Goal: Task Accomplishment & Management: Manage account settings

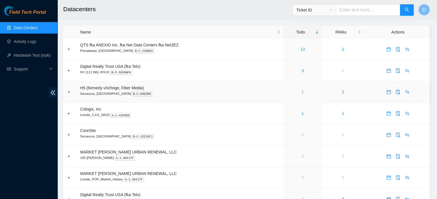
click at [302, 94] on link "1" at bounding box center [302, 92] width 2 height 5
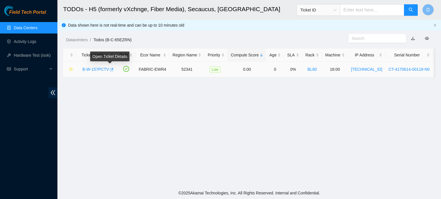
click at [111, 69] on icon "button" at bounding box center [111, 69] width 3 height 3
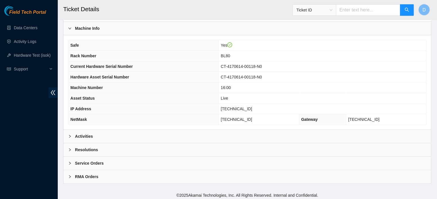
scroll to position [182, 0]
click at [191, 134] on div "Activities" at bounding box center [246, 136] width 367 height 13
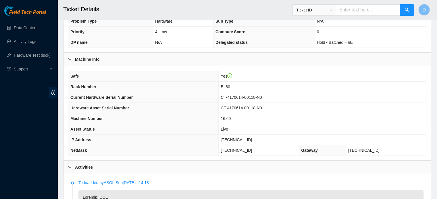
scroll to position [124, 0]
